Goal: Communication & Community: Answer question/provide support

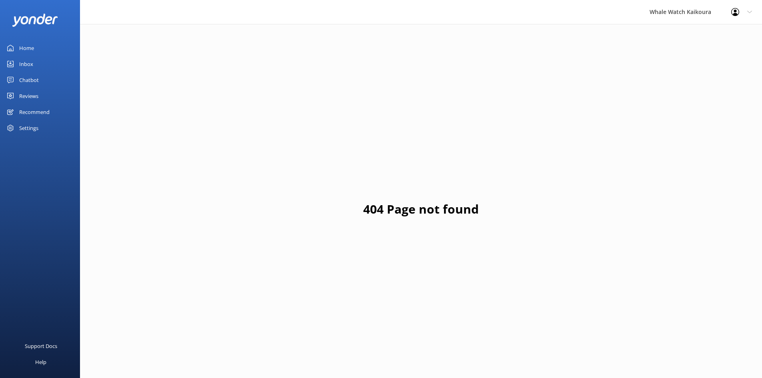
click at [41, 68] on link "Inbox" at bounding box center [40, 64] width 80 height 16
